Goal: Task Accomplishment & Management: Use online tool/utility

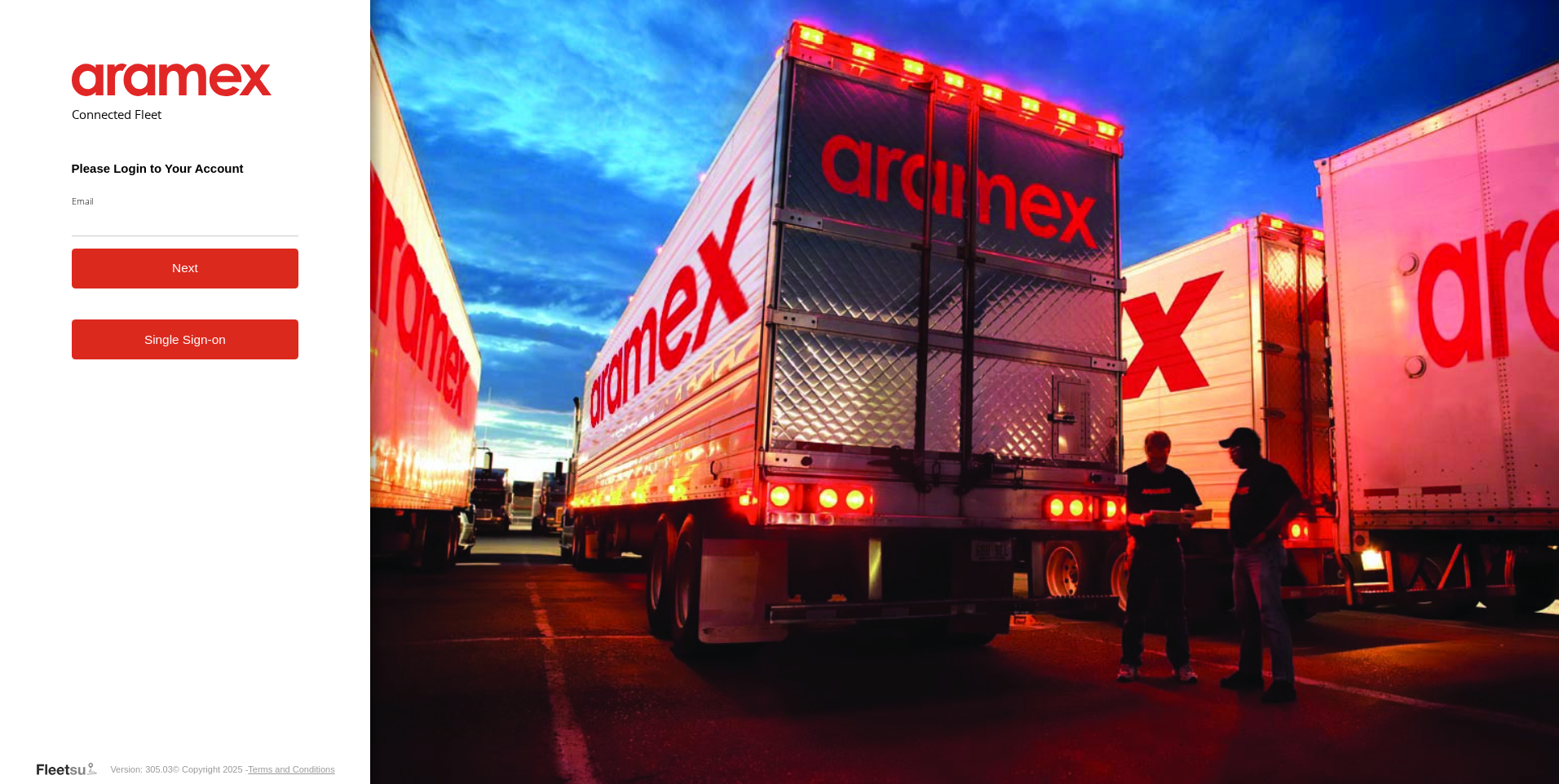
type input "**********"
click at [256, 356] on link "Single Sign-on" at bounding box center [185, 338] width 228 height 40
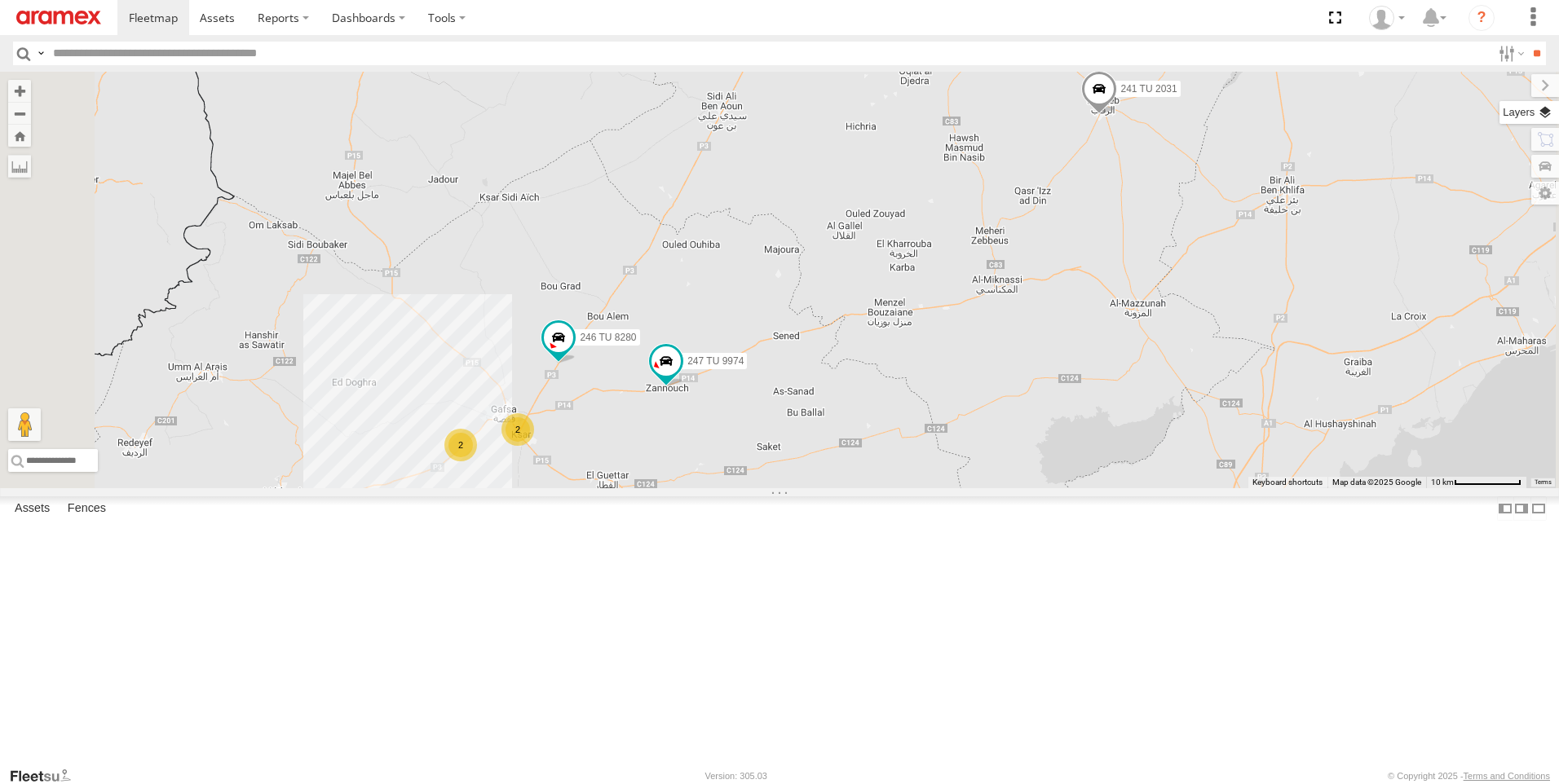
click at [1550, 116] on label at bounding box center [1530, 113] width 60 height 23
click at [0, 0] on span "Basemaps" at bounding box center [0, 0] width 0 height 0
click at [0, 0] on span "Satellite + Roadmap" at bounding box center [0, 0] width 0 height 0
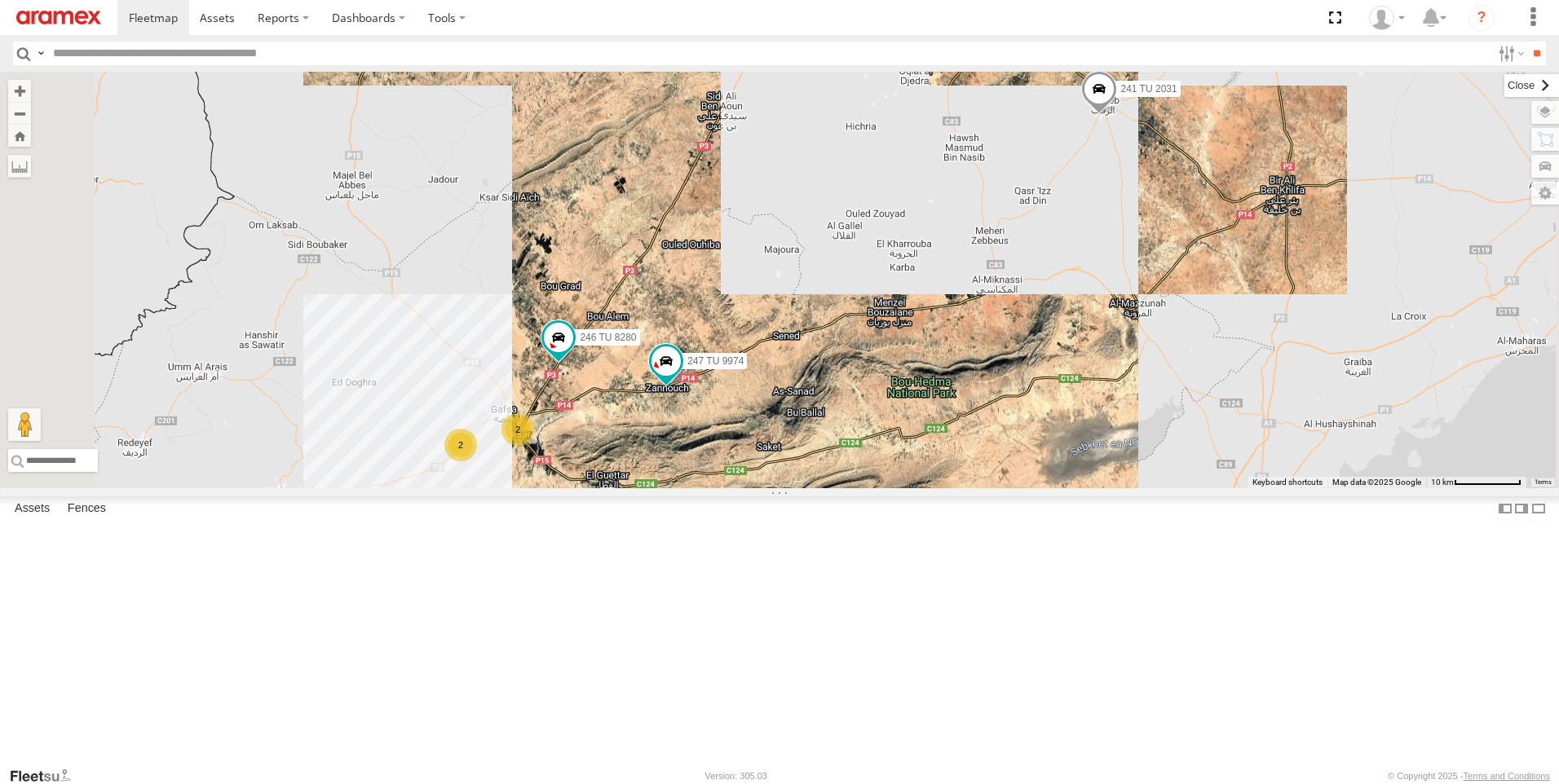
click at [1505, 89] on label at bounding box center [1532, 86] width 55 height 23
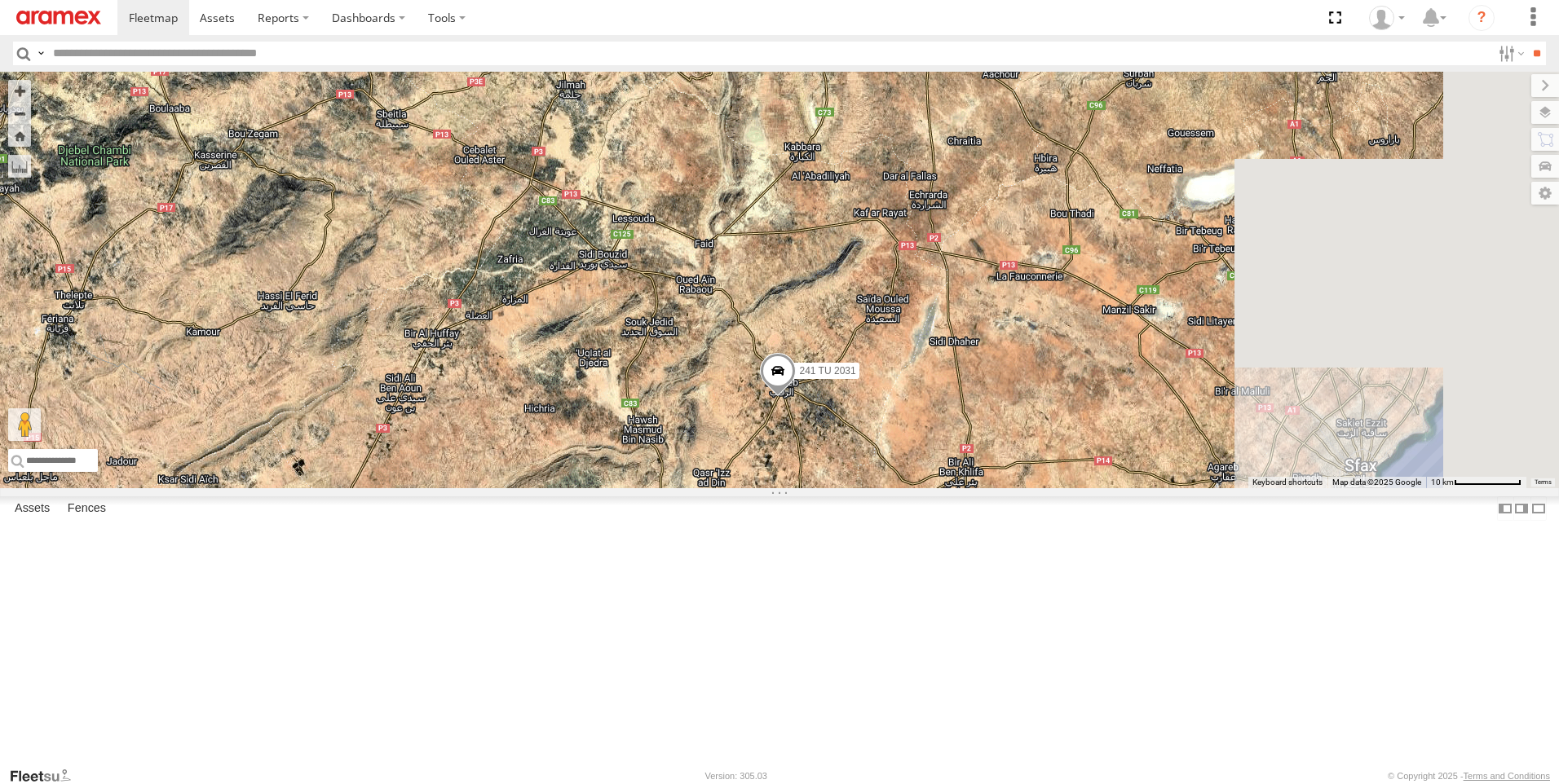
drag, startPoint x: 1384, startPoint y: 186, endPoint x: 1047, endPoint y: 473, distance: 442.6
click at [1048, 472] on div "2 2 246 TU 8280 241 TU 2031 247 TU 9974" at bounding box center [780, 280] width 1559 height 417
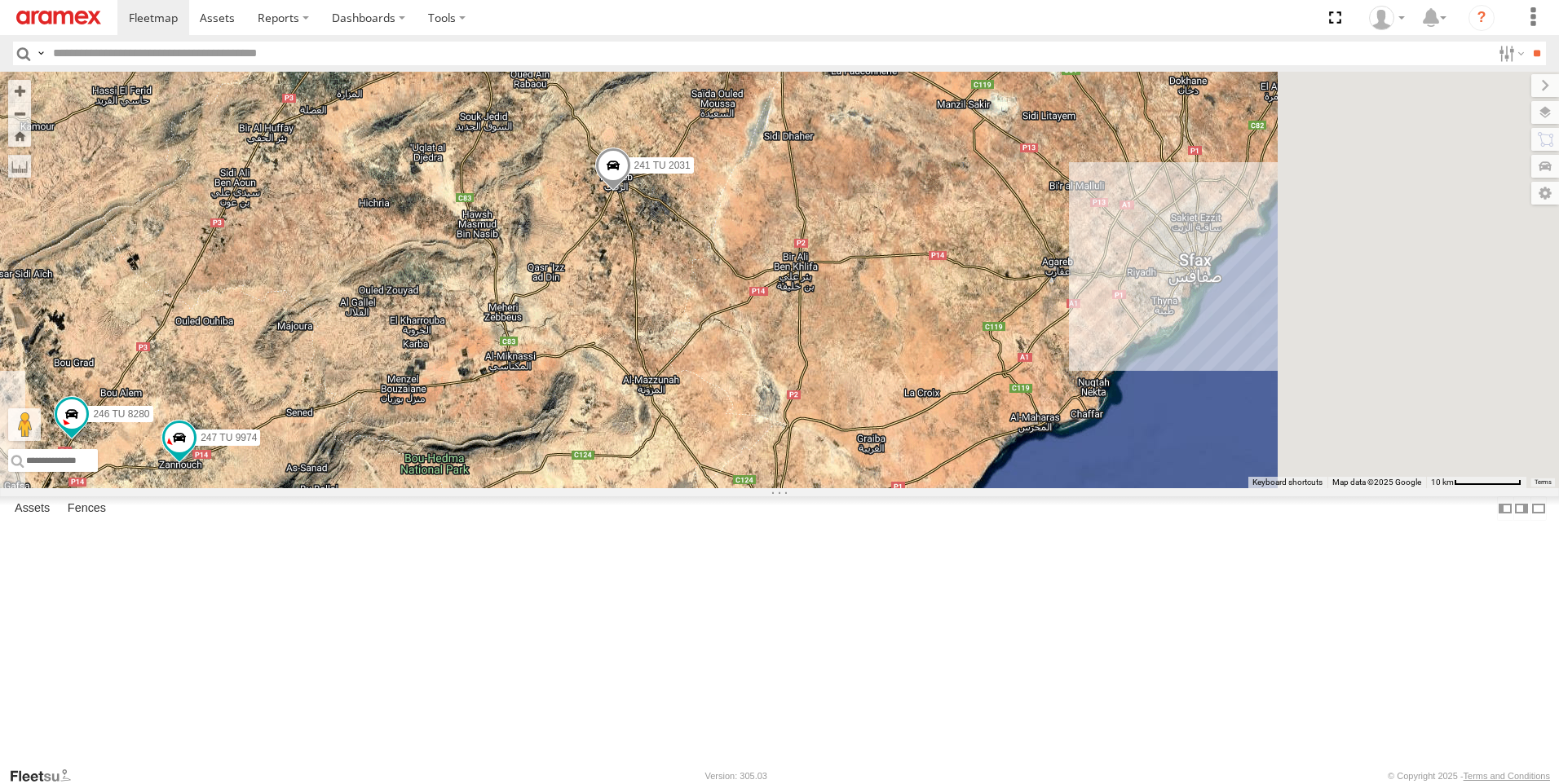
drag, startPoint x: 884, startPoint y: 567, endPoint x: 704, endPoint y: 264, distance: 352.4
click at [704, 264] on div "2 2 246 TU 8280 241 TU 2031 247 TU 9974" at bounding box center [780, 280] width 1559 height 417
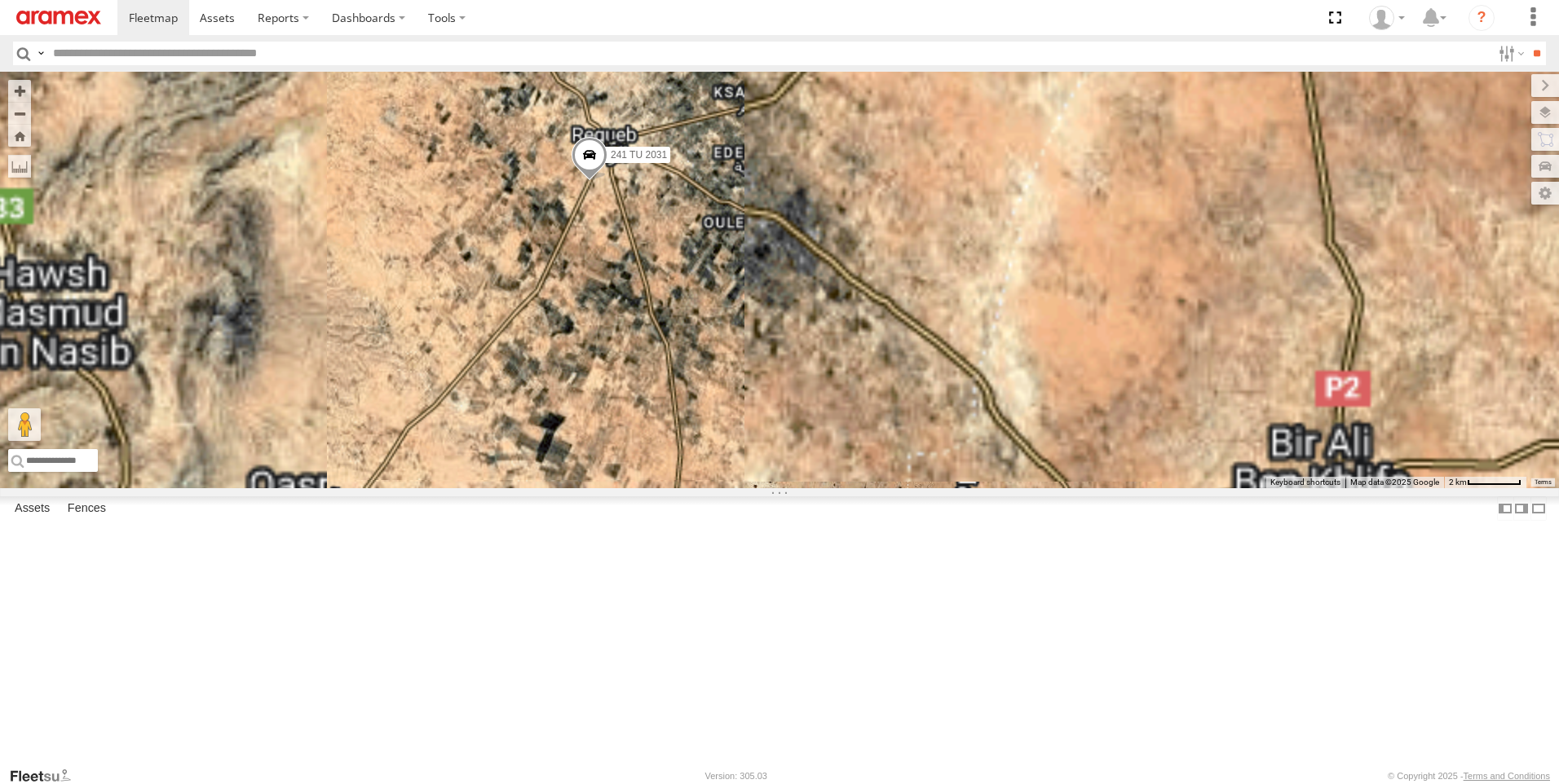
drag, startPoint x: 776, startPoint y: 246, endPoint x: 739, endPoint y: 396, distance: 154.5
click at [750, 413] on div "246 TU 8280 241 TU 2031 247 TU 9974" at bounding box center [780, 280] width 1559 height 417
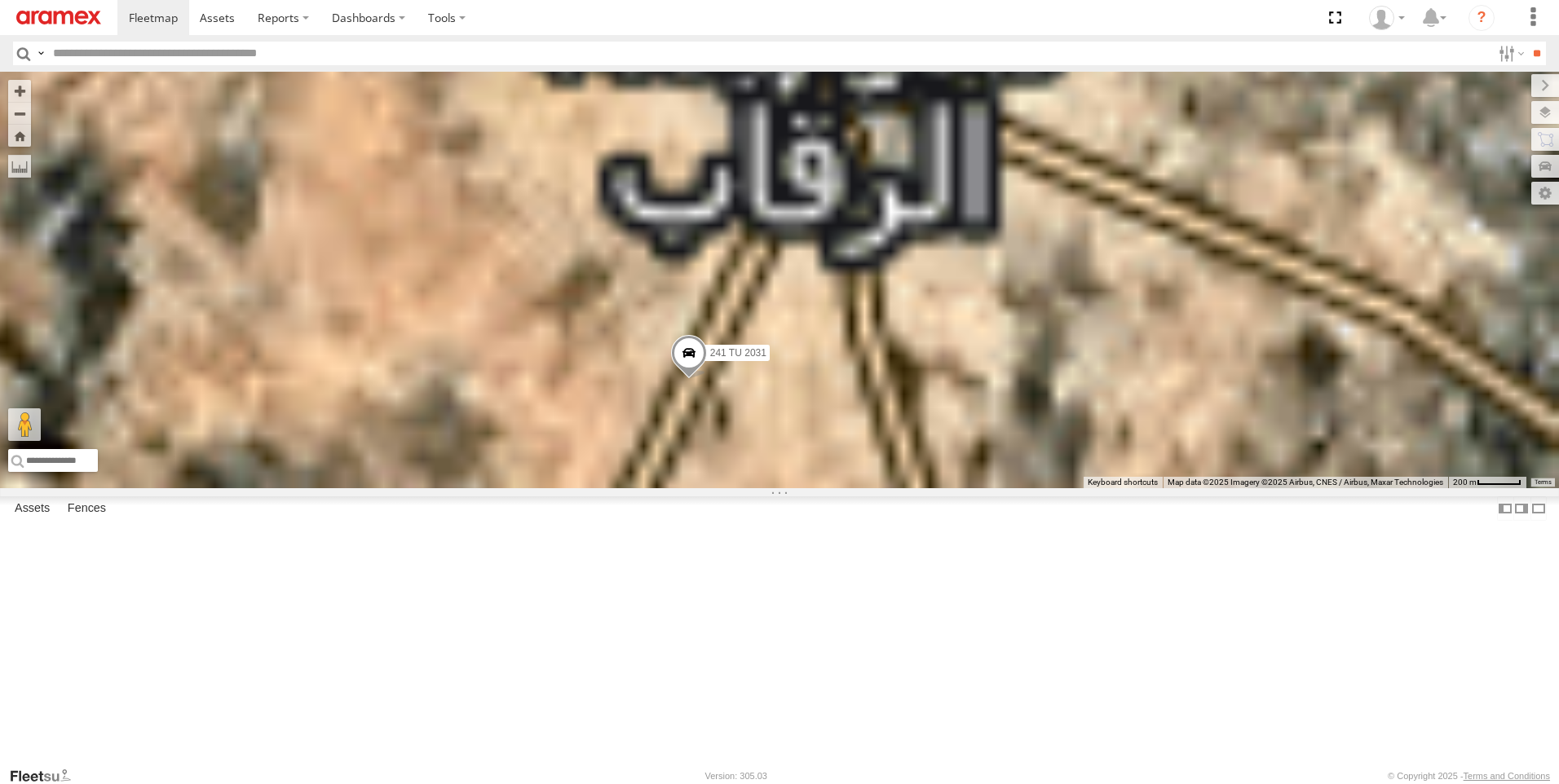
drag, startPoint x: 810, startPoint y: 257, endPoint x: 625, endPoint y: 572, distance: 365.3
click at [624, 488] on div "246 TU 8280 241 TU 2031 247 TU 9974" at bounding box center [780, 280] width 1559 height 417
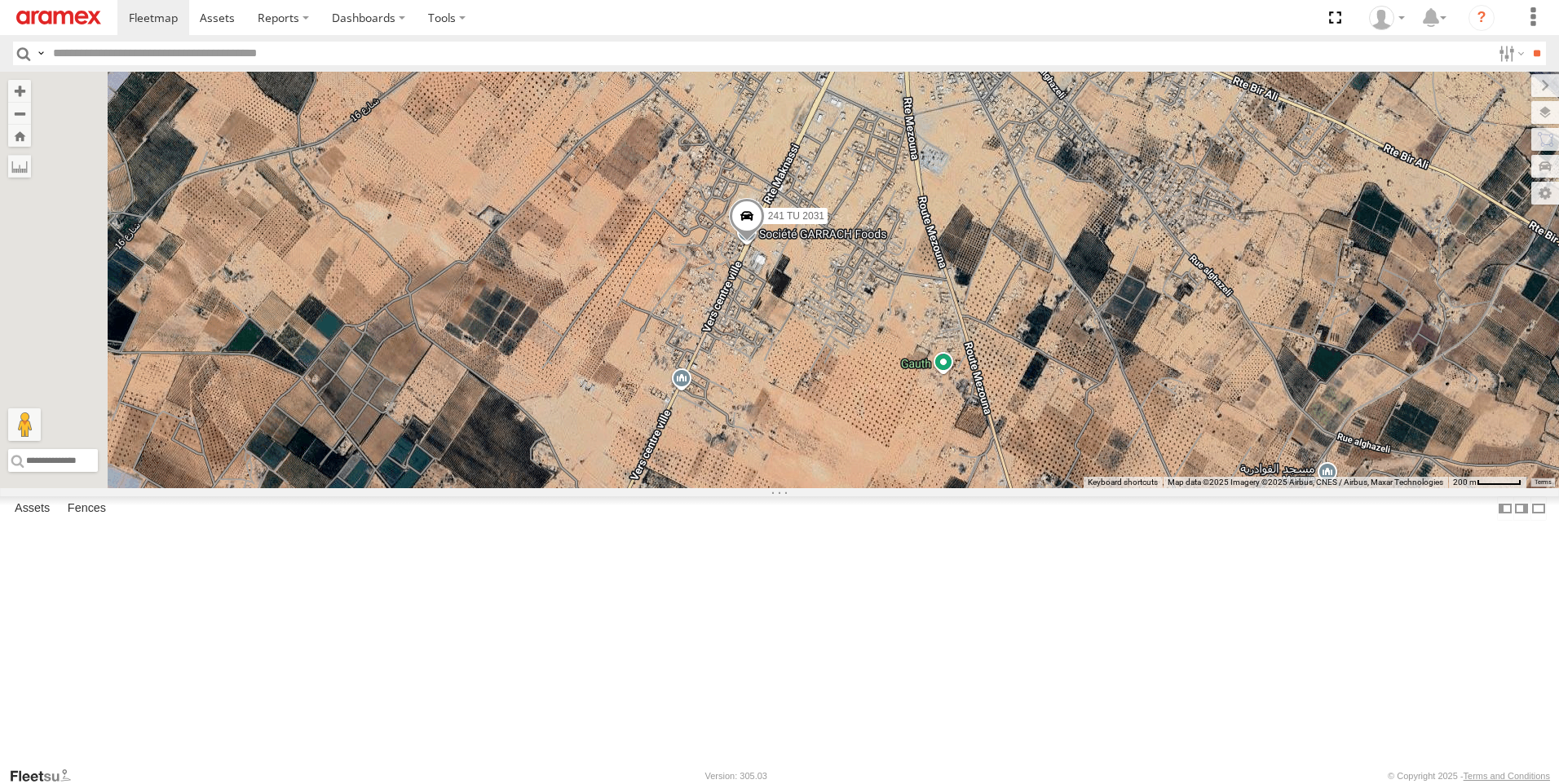
drag, startPoint x: 905, startPoint y: 578, endPoint x: 1077, endPoint y: 220, distance: 397.2
click at [1074, 234] on div "246 TU 8280 241 TU 2031 247 TU 9974" at bounding box center [780, 280] width 1559 height 417
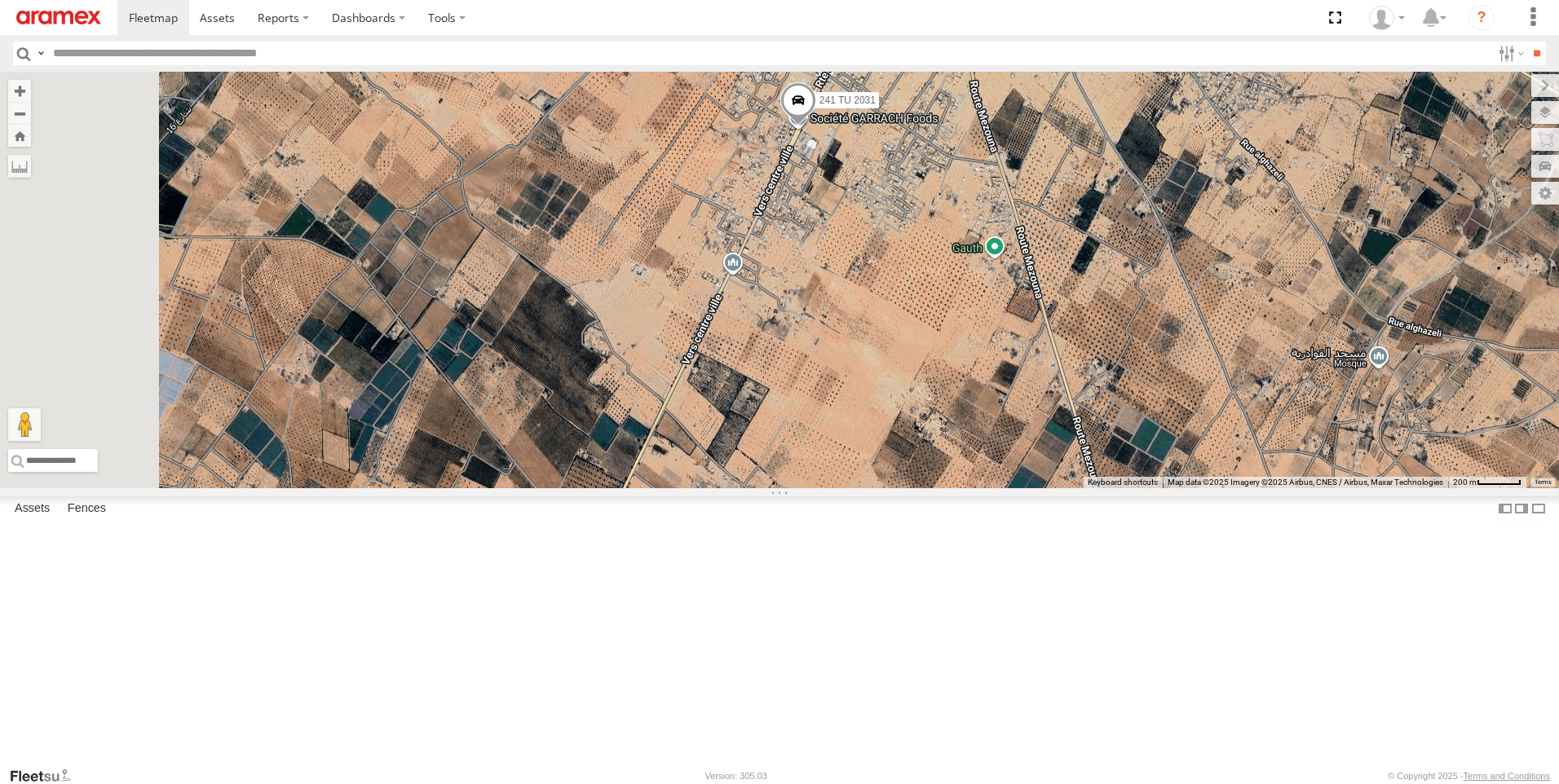
click at [816, 126] on span at bounding box center [798, 104] width 36 height 44
click at [821, 108] on label at bounding box center [805, 102] width 32 height 12
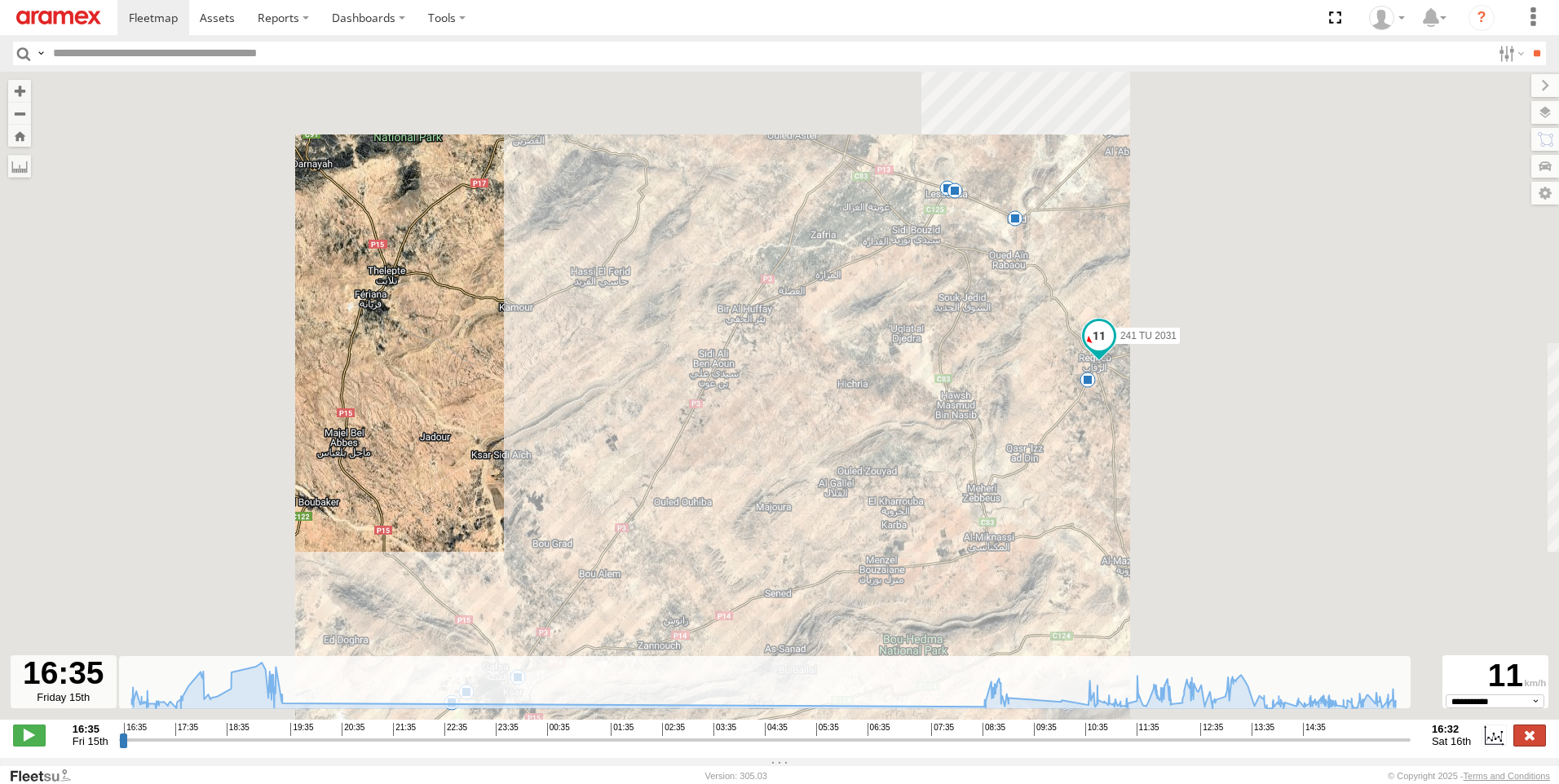
click at [1523, 746] on label at bounding box center [1530, 736] width 33 height 21
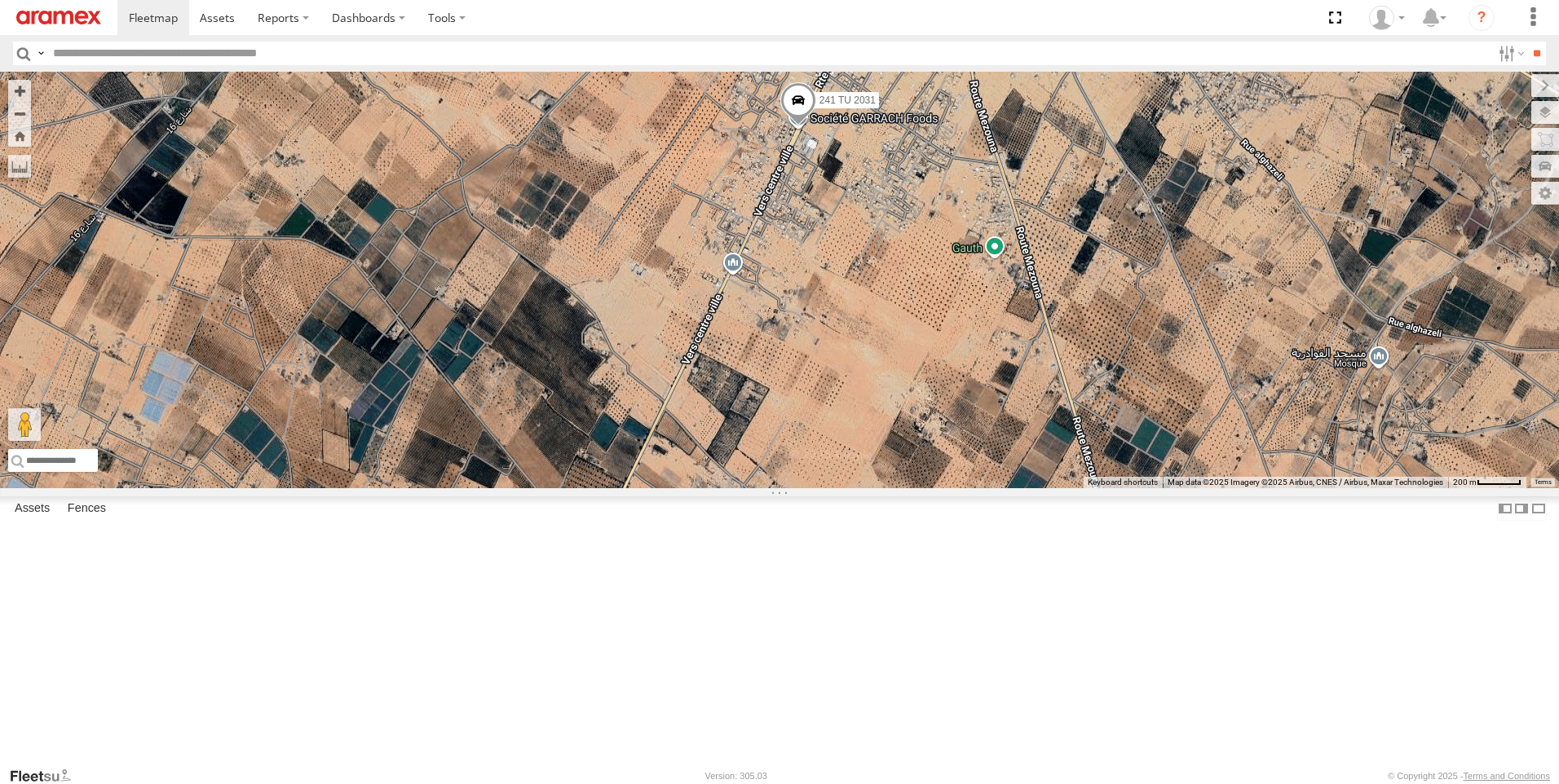
click at [816, 126] on span at bounding box center [798, 104] width 36 height 44
click at [821, 108] on label at bounding box center [805, 102] width 32 height 12
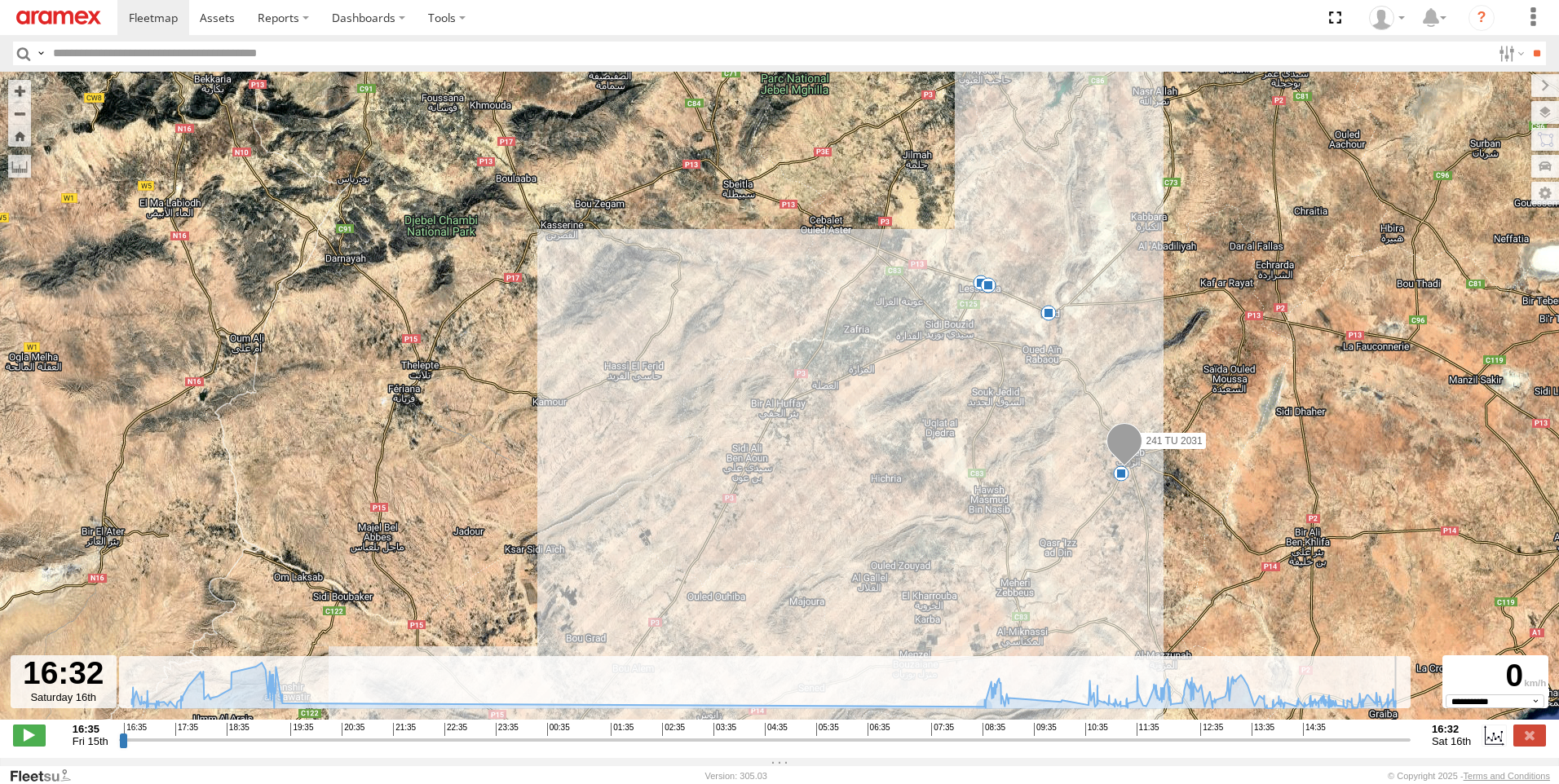
drag, startPoint x: 122, startPoint y: 750, endPoint x: 1407, endPoint y: 662, distance: 1288.0
type input "**********"
click at [1407, 732] on input "range" at bounding box center [764, 740] width 1292 height 15
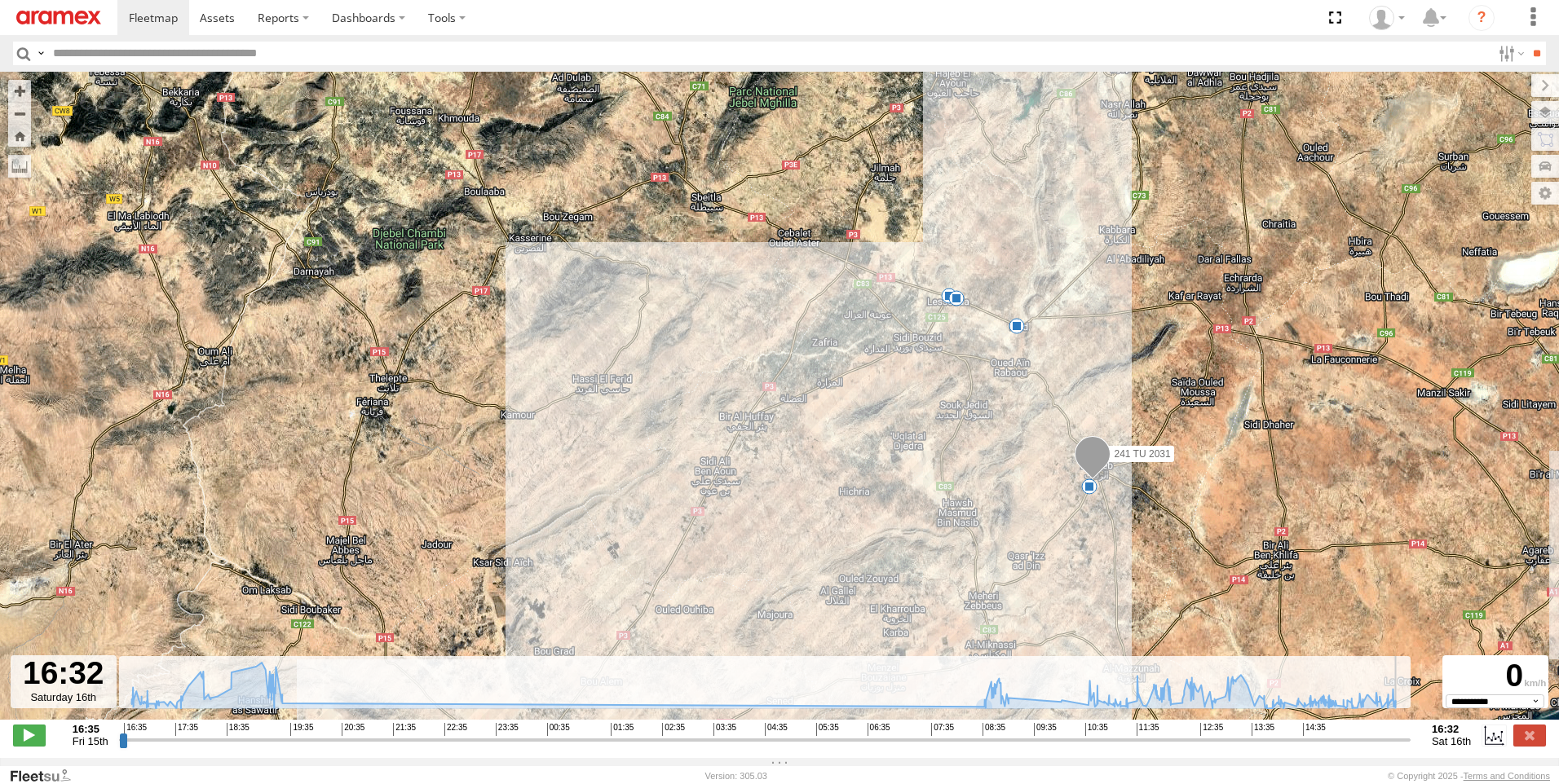
drag, startPoint x: 1138, startPoint y: 533, endPoint x: 1092, endPoint y: 535, distance: 46.0
click at [1096, 541] on div "241 TU 2031 19:23 Fri 19:31 Fri 09:06 Sat 11:08 Sat 11:32 Sat 12:58 Sat 7" at bounding box center [780, 404] width 1559 height 665
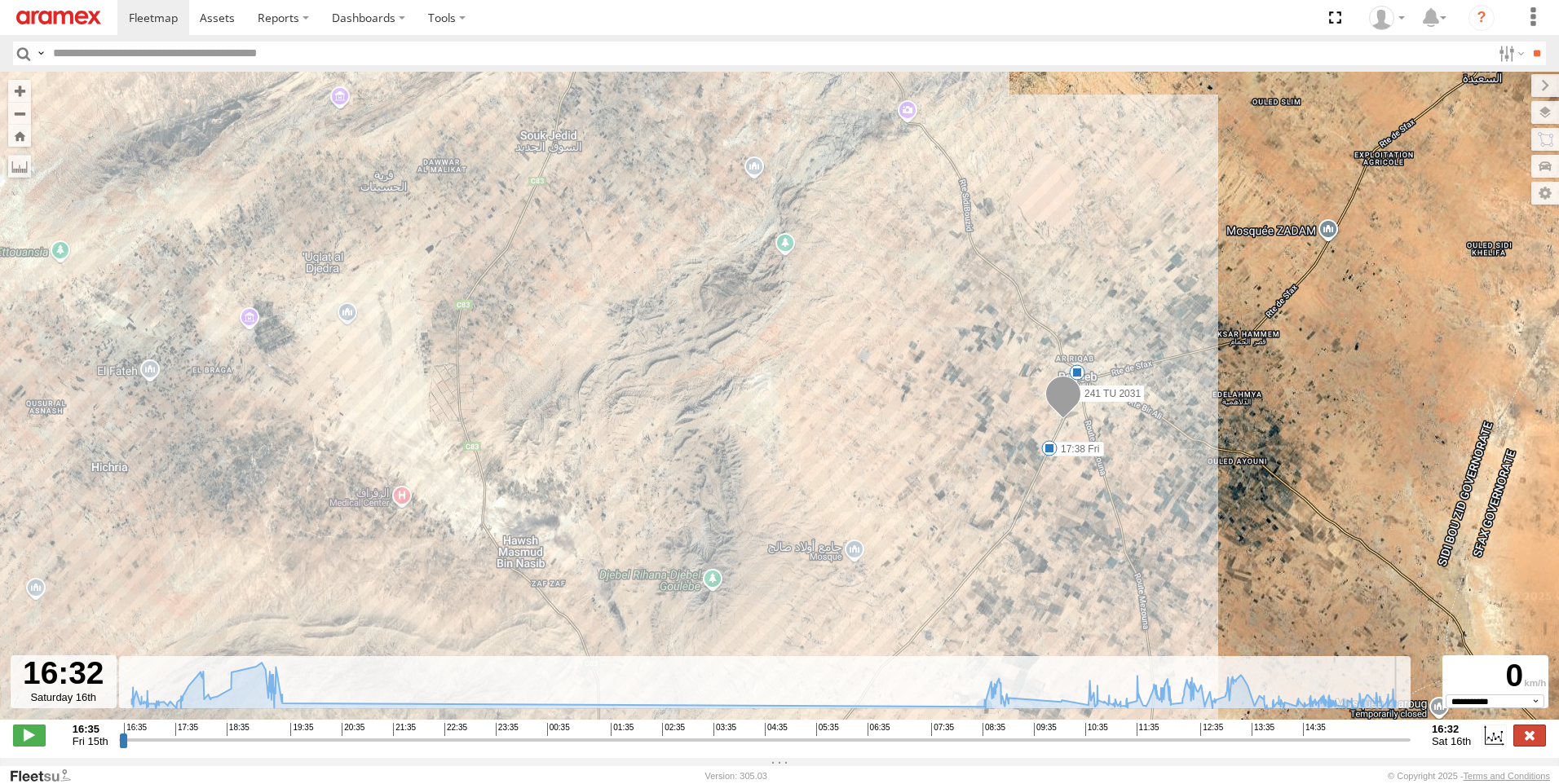
drag, startPoint x: 1557, startPoint y: 755, endPoint x: 1539, endPoint y: 751, distance: 18.4
click at [1554, 754] on div "**********" at bounding box center [780, 738] width 1559 height 35
click at [1539, 746] on label at bounding box center [1530, 736] width 33 height 21
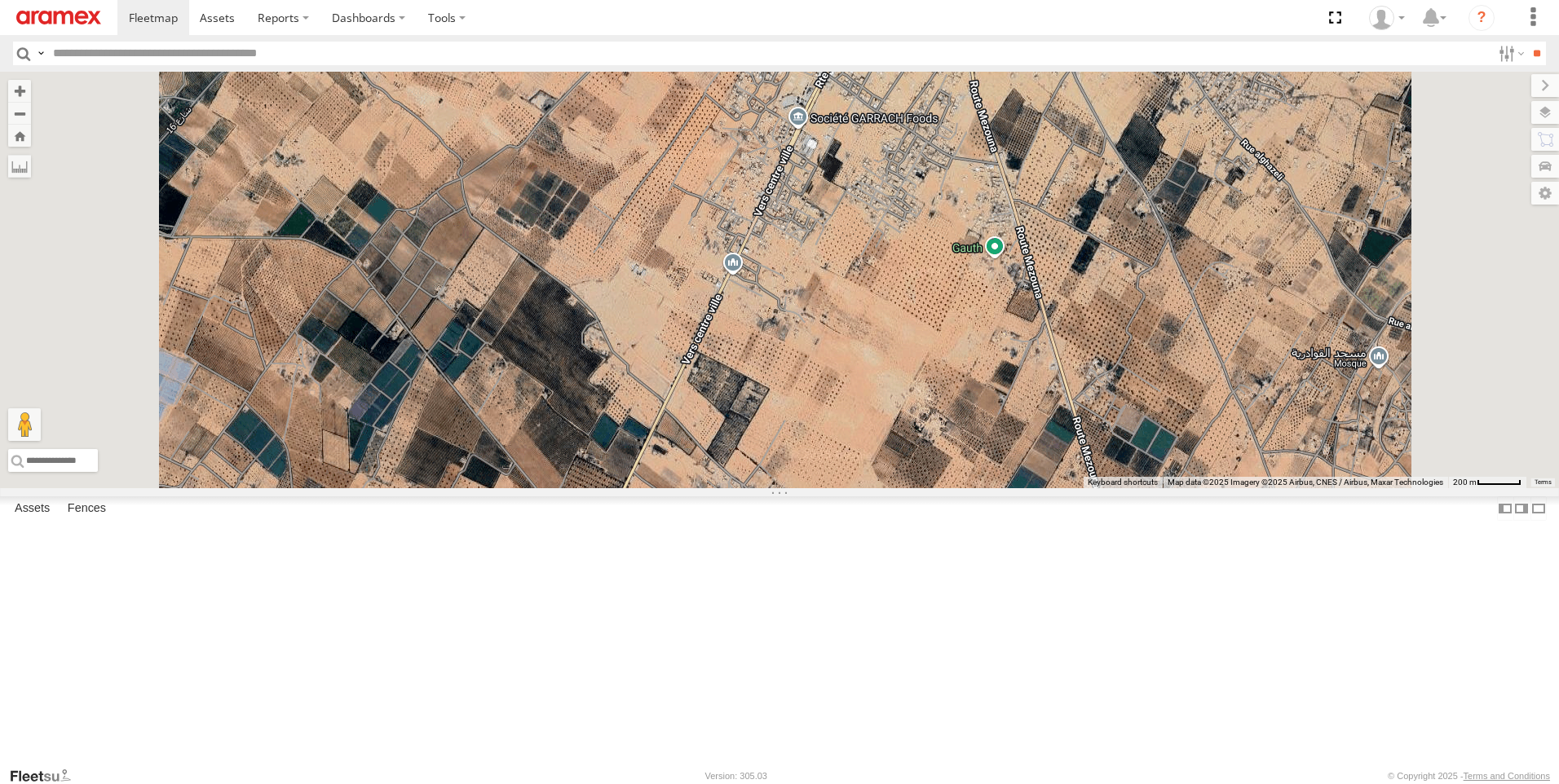
click at [0, 0] on div "231 TU 3159" at bounding box center [0, 0] width 0 height 0
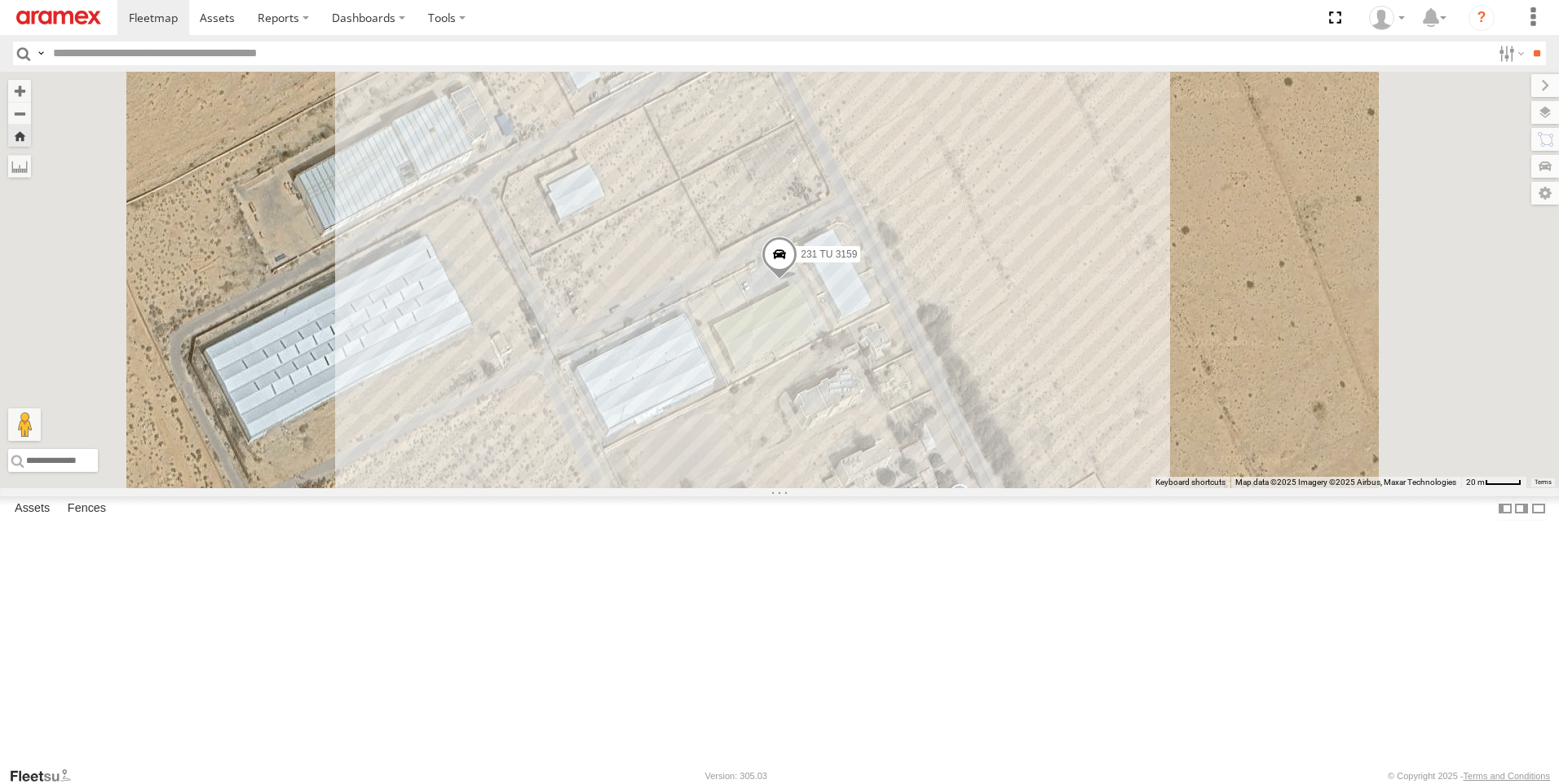
click at [0, 0] on div "241 TU 2031" at bounding box center [0, 0] width 0 height 0
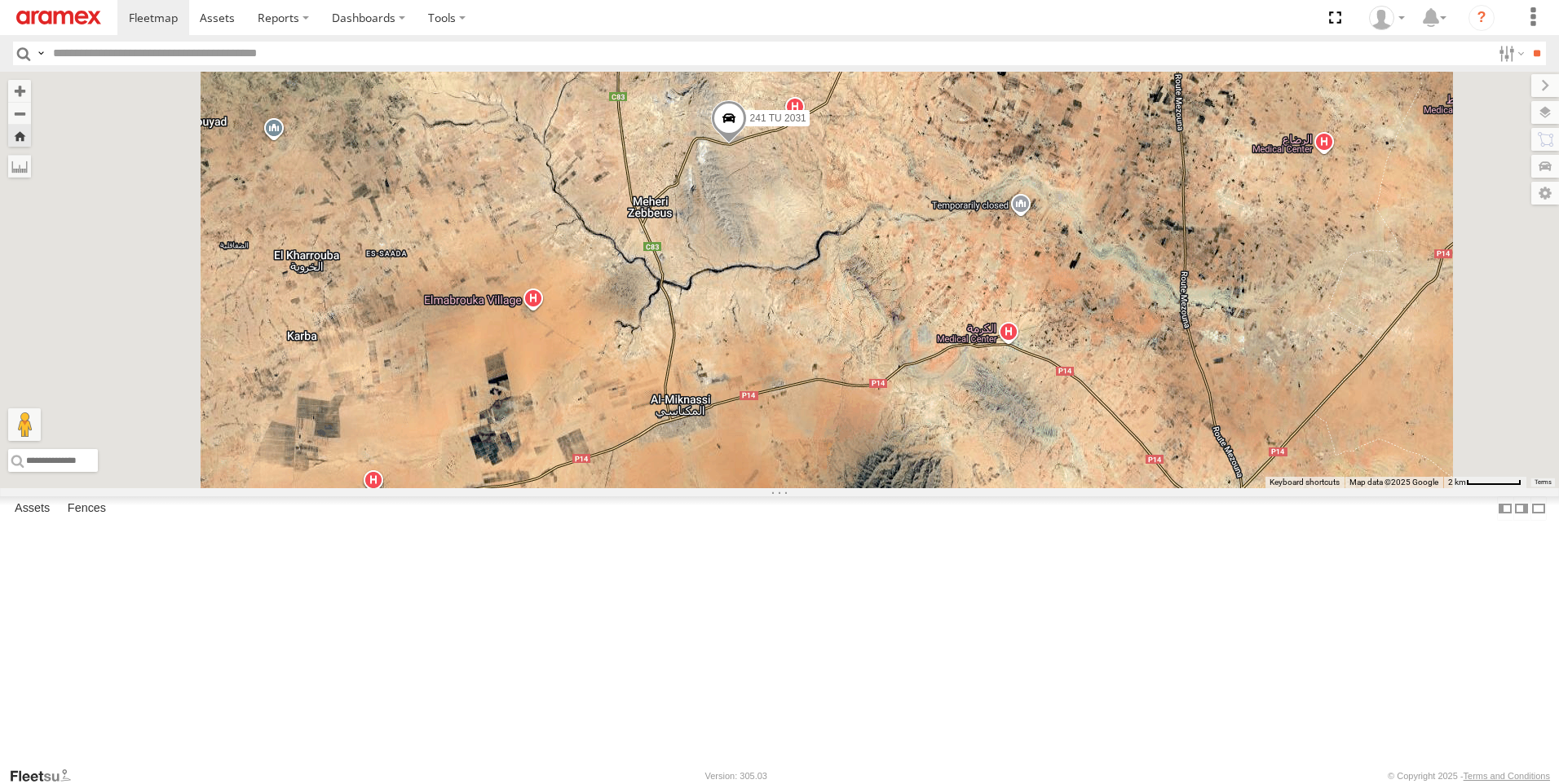
drag, startPoint x: 912, startPoint y: 428, endPoint x: 944, endPoint y: 320, distance: 112.6
click at [944, 320] on div "241 TU 2031" at bounding box center [780, 280] width 1559 height 417
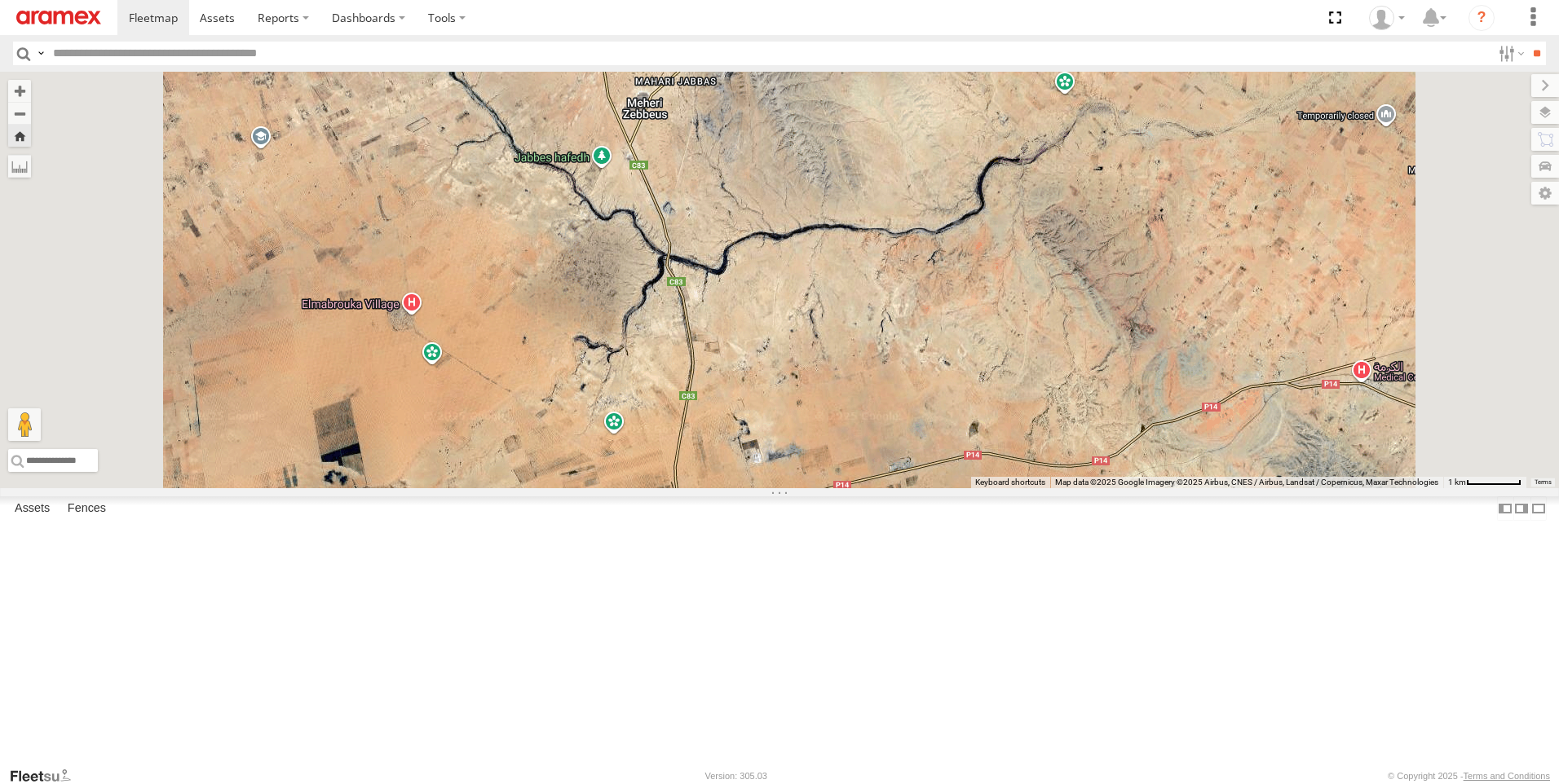
drag, startPoint x: 959, startPoint y: 248, endPoint x: 982, endPoint y: 397, distance: 150.8
click at [982, 398] on div "241 TU 2031" at bounding box center [780, 280] width 1559 height 417
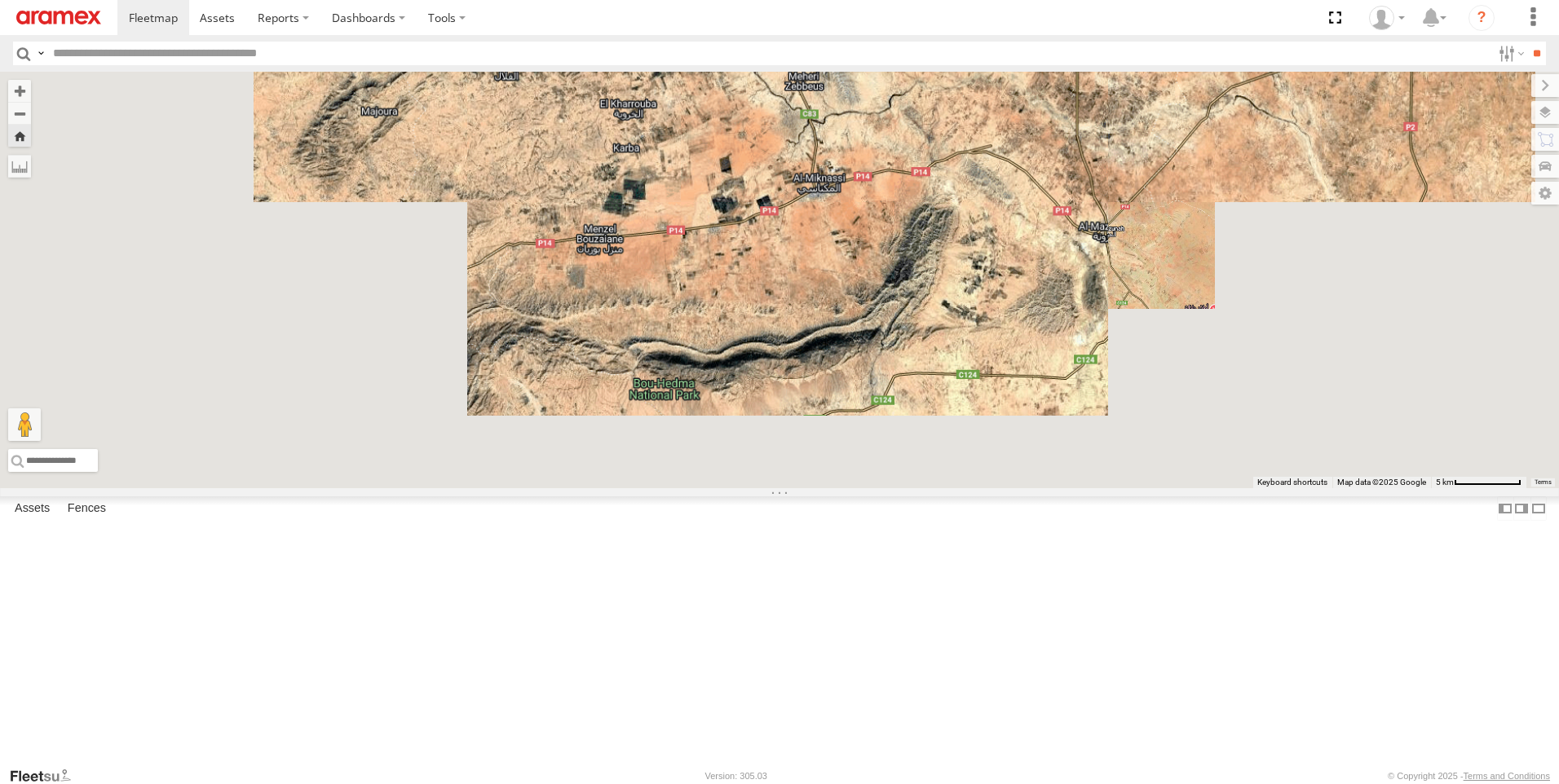
drag, startPoint x: 1182, startPoint y: 169, endPoint x: 1150, endPoint y: 253, distance: 89.9
click at [1150, 253] on div "241 TU 2031" at bounding box center [780, 280] width 1559 height 417
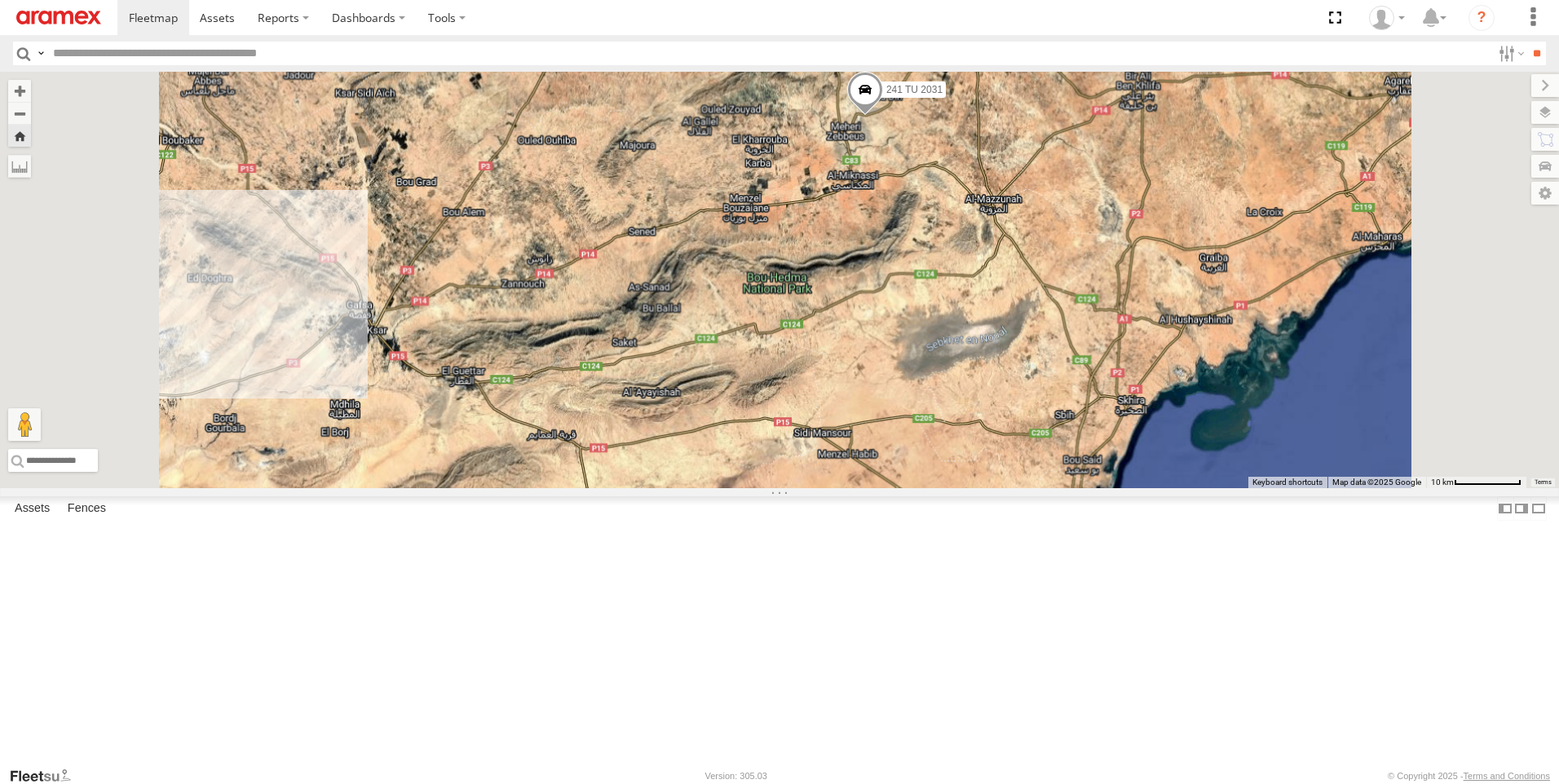
drag, startPoint x: 1169, startPoint y: 179, endPoint x: 1156, endPoint y: 228, distance: 50.7
click at [1156, 228] on div "241 TU 2031" at bounding box center [780, 280] width 1559 height 417
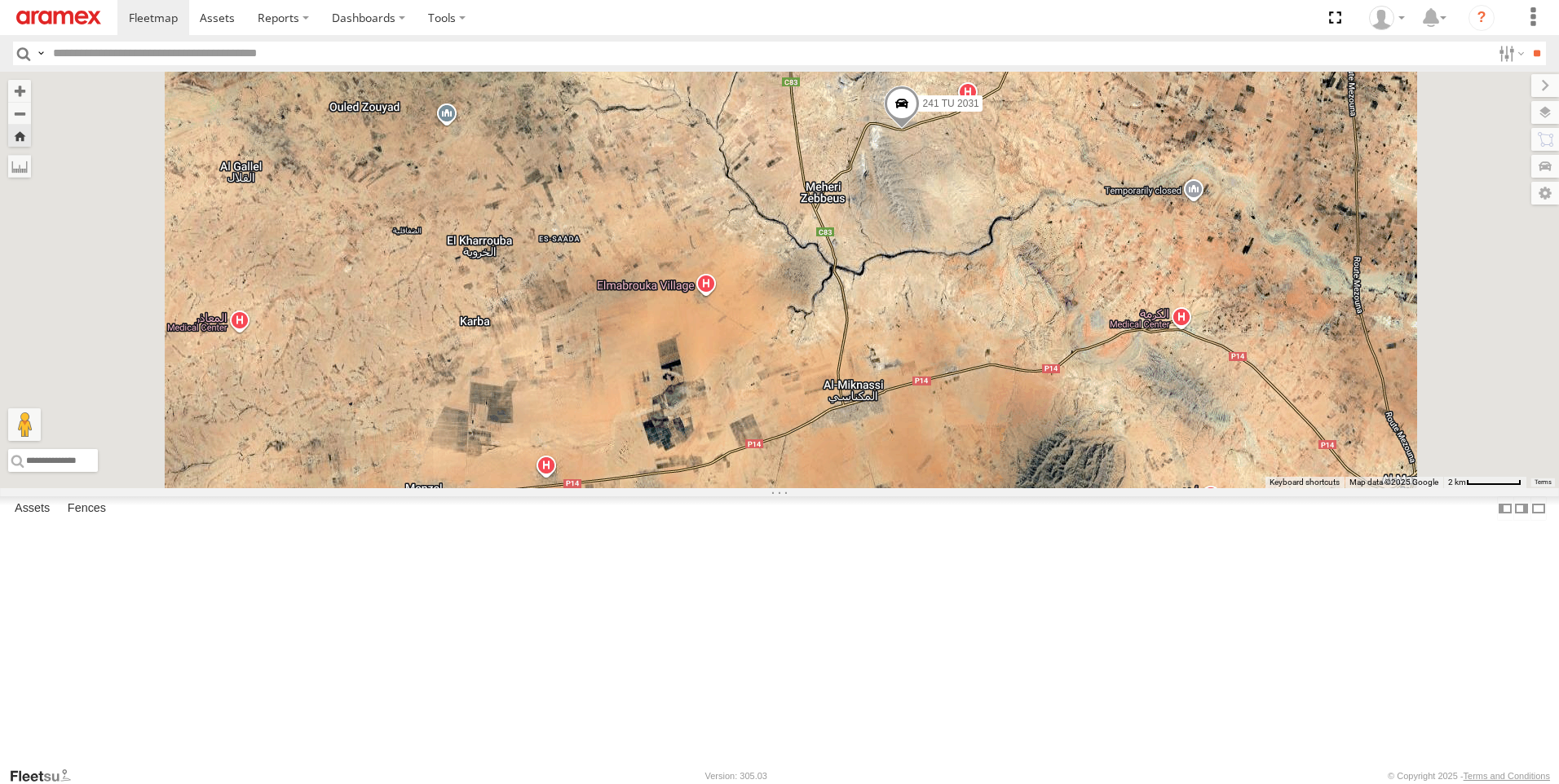
drag, startPoint x: 1150, startPoint y: 622, endPoint x: 1112, endPoint y: 493, distance: 134.5
click at [1112, 488] on div "241 TU 2031" at bounding box center [780, 280] width 1559 height 417
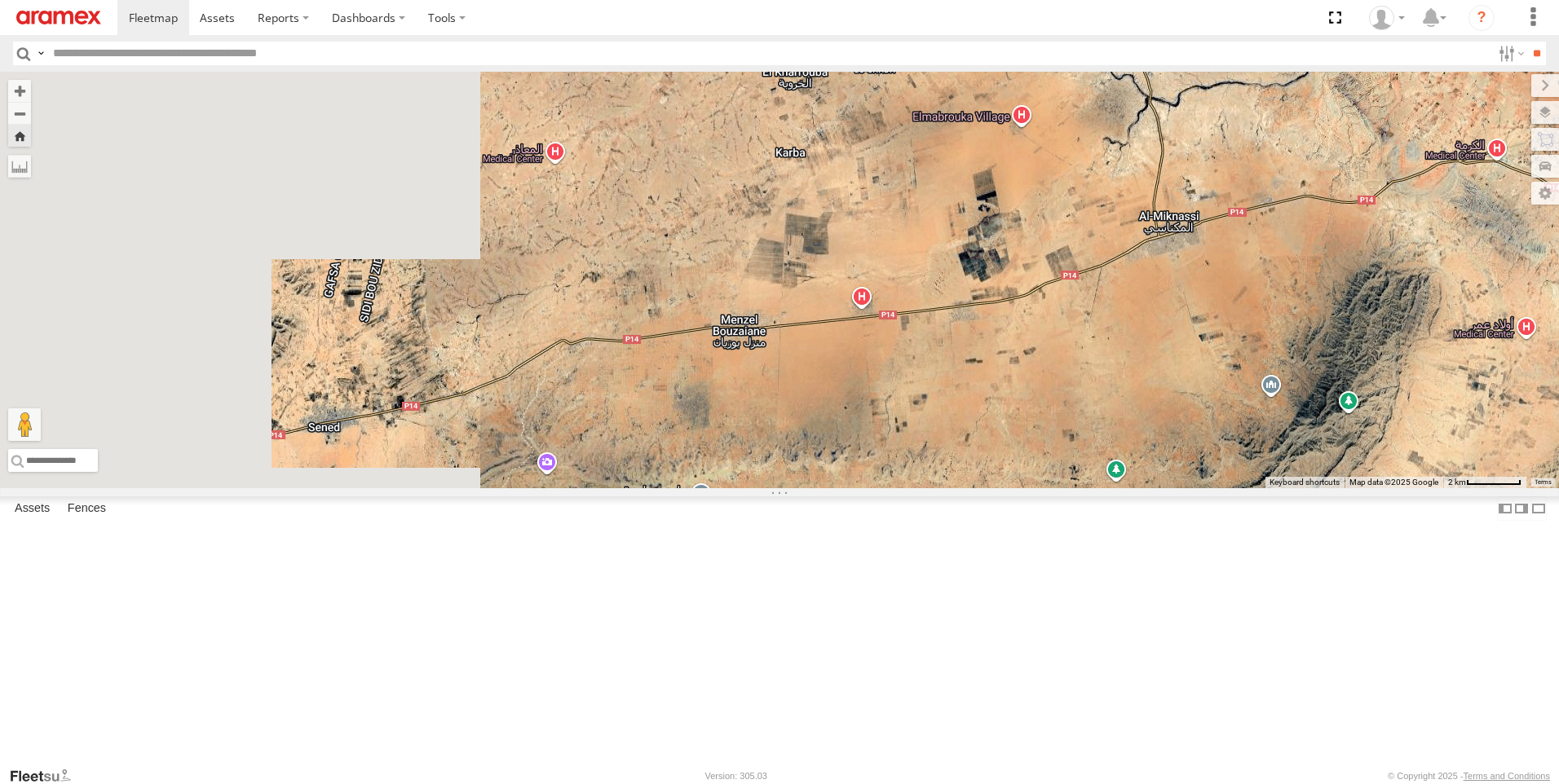
drag, startPoint x: 994, startPoint y: 608, endPoint x: 1322, endPoint y: 431, distance: 372.7
click at [1322, 431] on div "241 TU 2031" at bounding box center [780, 280] width 1559 height 417
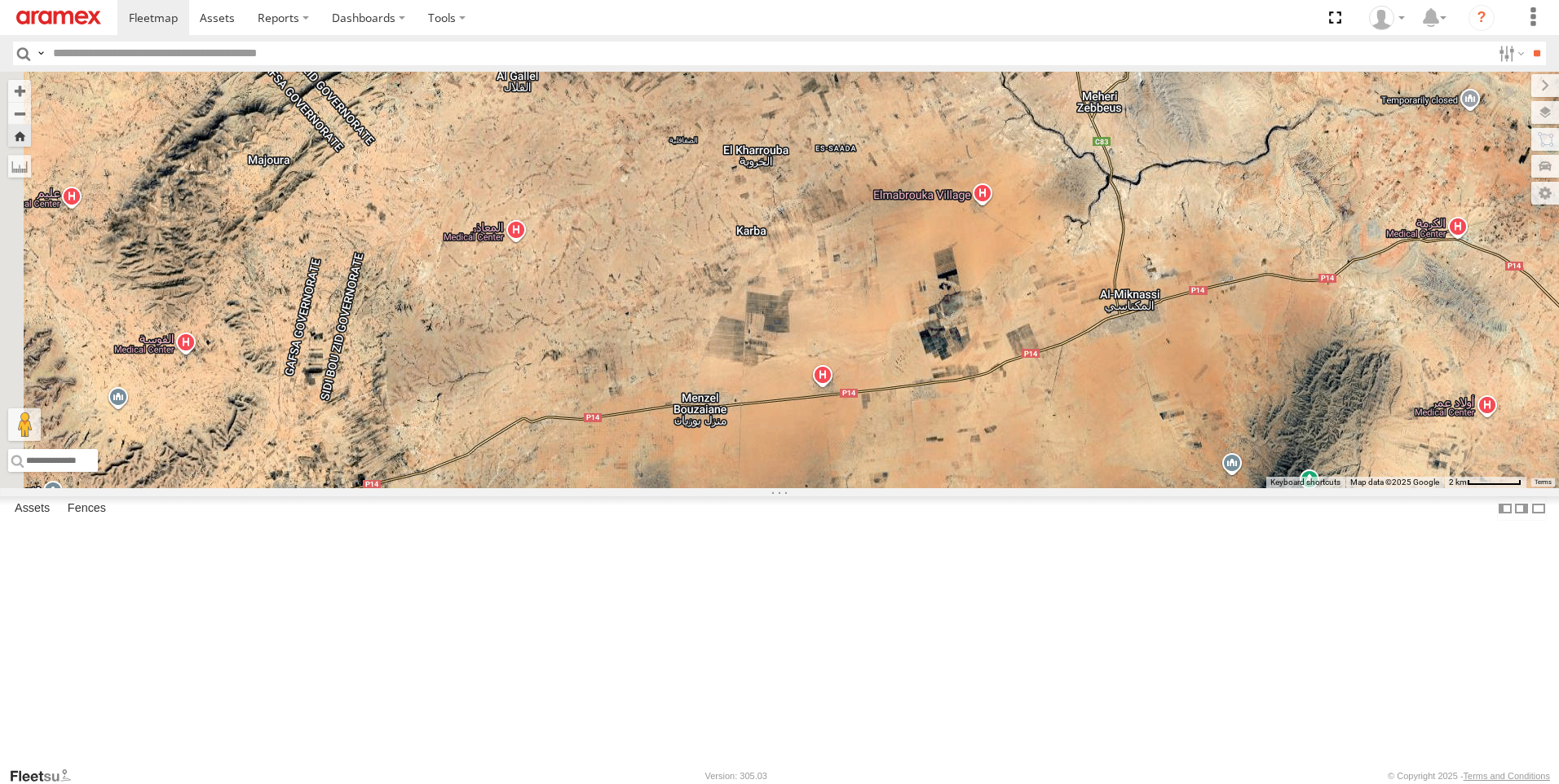
click at [956, 366] on div "241 TU 2031" at bounding box center [780, 280] width 1559 height 417
